Goal: Communication & Community: Answer question/provide support

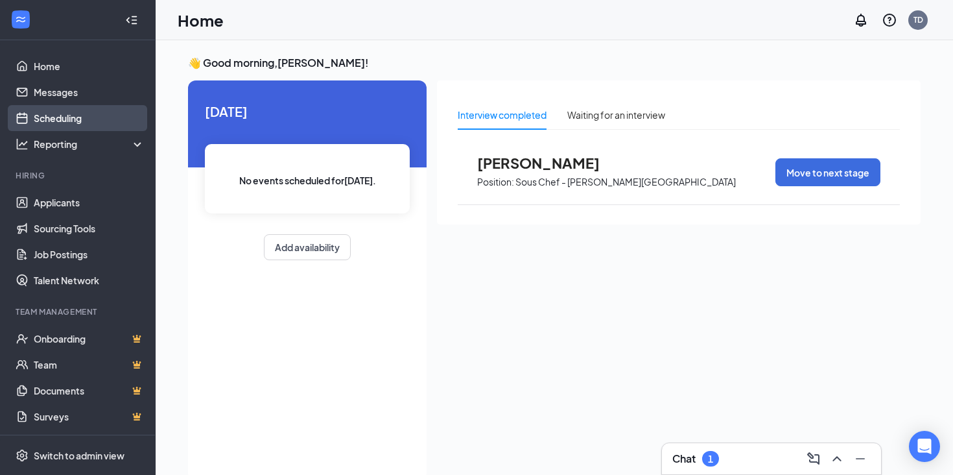
click at [77, 123] on link "Scheduling" at bounding box center [89, 118] width 111 height 26
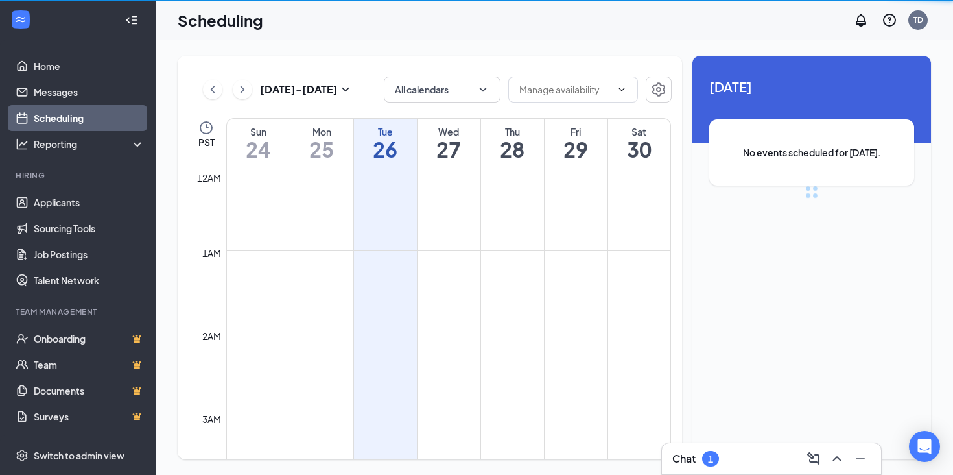
scroll to position [637, 0]
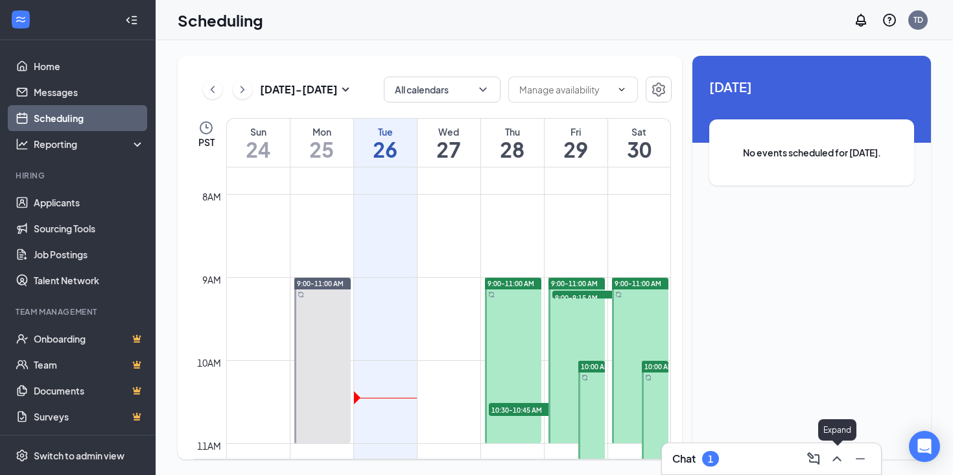
click at [836, 457] on icon "ChevronUp" at bounding box center [837, 458] width 8 height 5
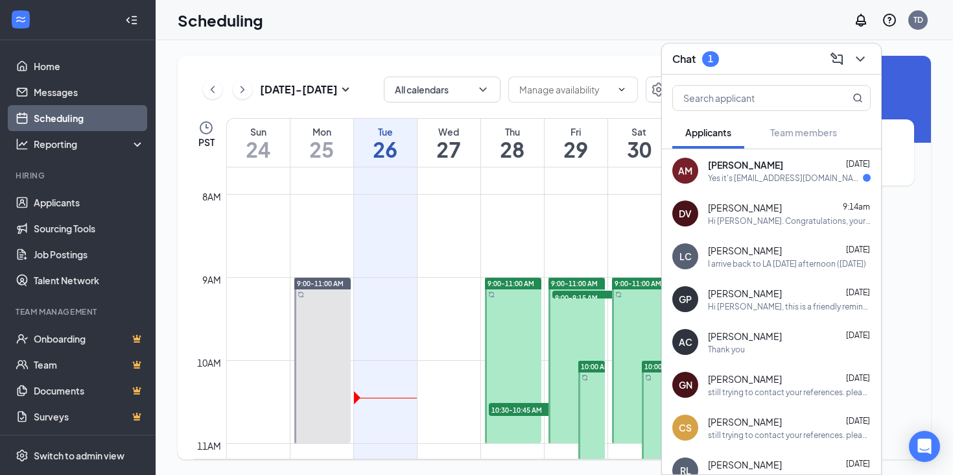
click at [774, 185] on div "AM [PERSON_NAME] [DATE] Yes it's [EMAIL_ADDRESS][DOMAIN_NAME] Let's do 2pm PST …" at bounding box center [771, 170] width 219 height 43
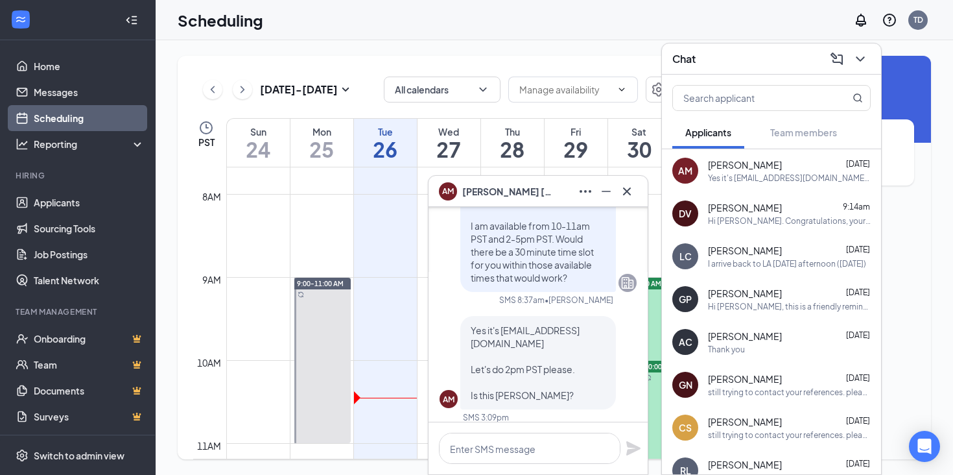
scroll to position [0, 0]
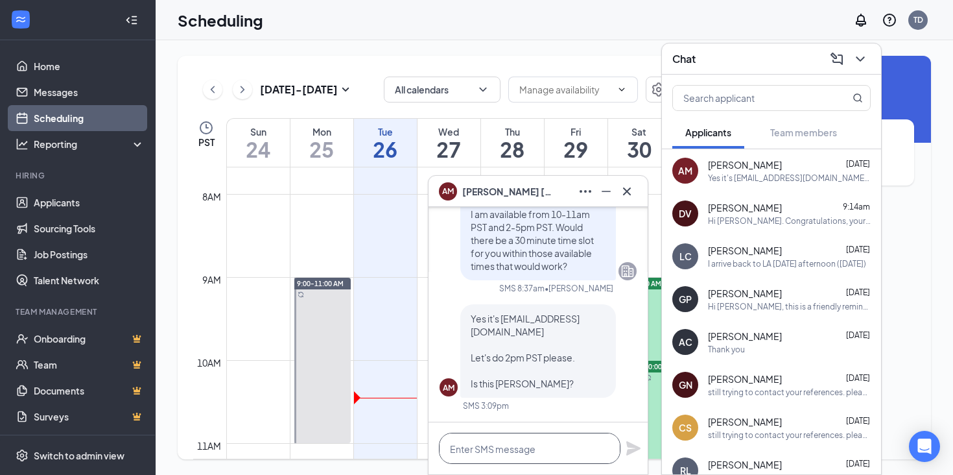
click at [554, 436] on textarea at bounding box center [530, 448] width 182 height 31
type textarea "Yes"
click at [635, 445] on icon "Plane" at bounding box center [633, 448] width 14 height 14
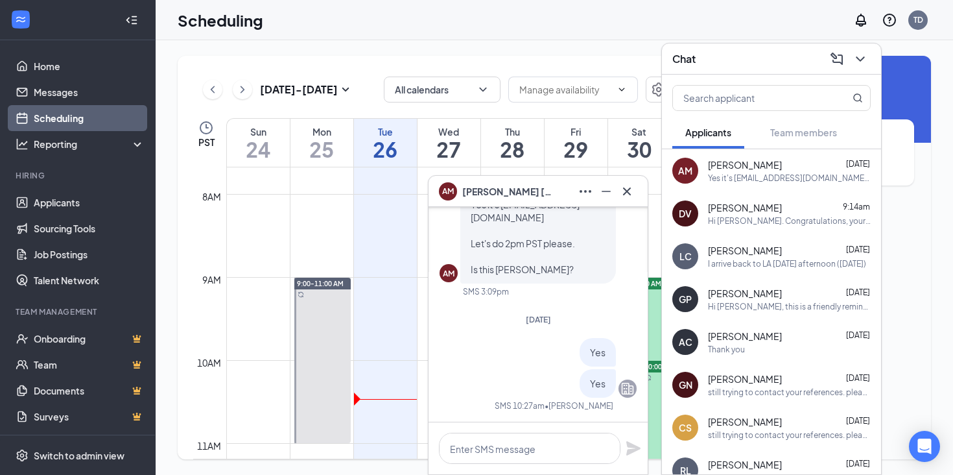
click at [601, 380] on span "Yes" at bounding box center [598, 383] width 16 height 12
click at [498, 466] on div at bounding box center [538, 448] width 219 height 52
click at [497, 451] on textarea at bounding box center [530, 448] width 182 height 31
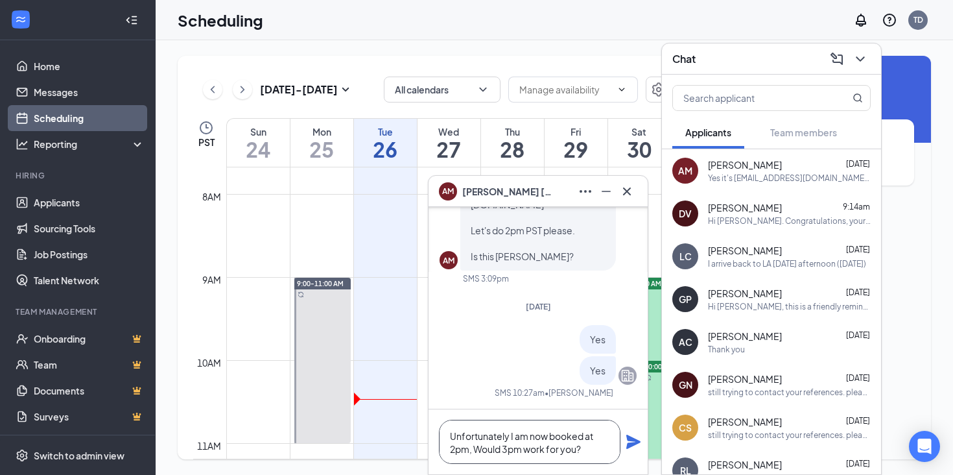
type textarea "Unfortunately I am now booked at 2pm, Would 3pm work for you?"
click at [637, 438] on icon "Plane" at bounding box center [634, 442] width 16 height 16
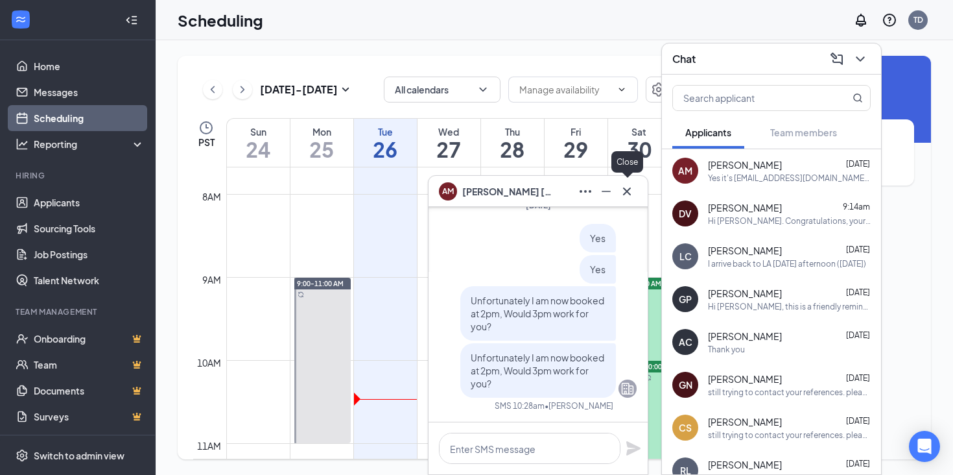
click at [627, 191] on icon "Cross" at bounding box center [627, 191] width 8 height 8
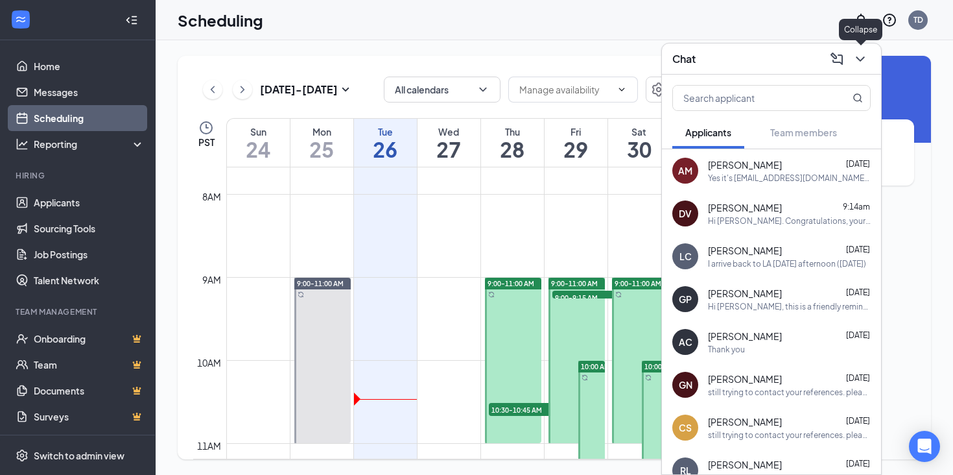
click at [868, 58] on icon "ChevronDown" at bounding box center [861, 59] width 16 height 16
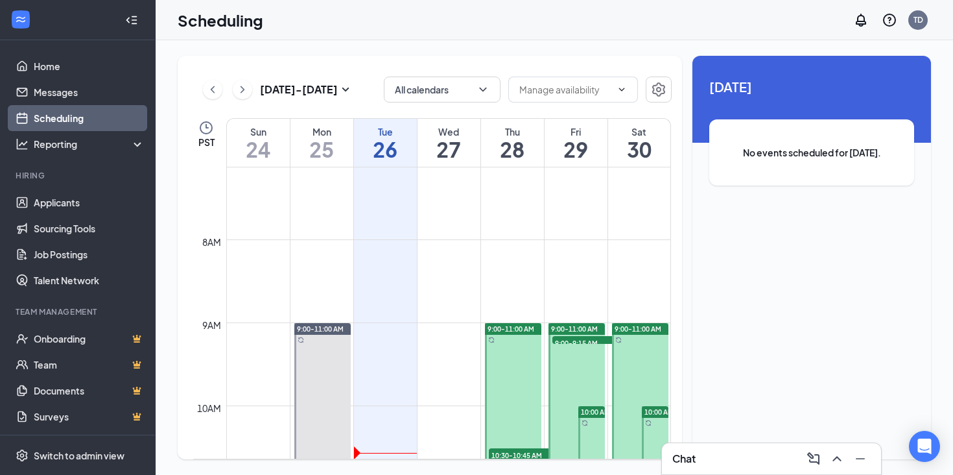
scroll to position [677, 0]
